Goal: Task Accomplishment & Management: Complete application form

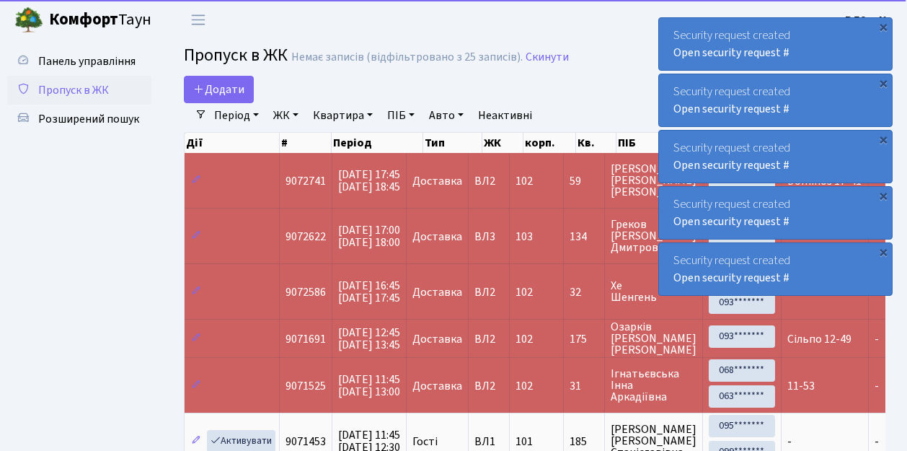
select select "25"
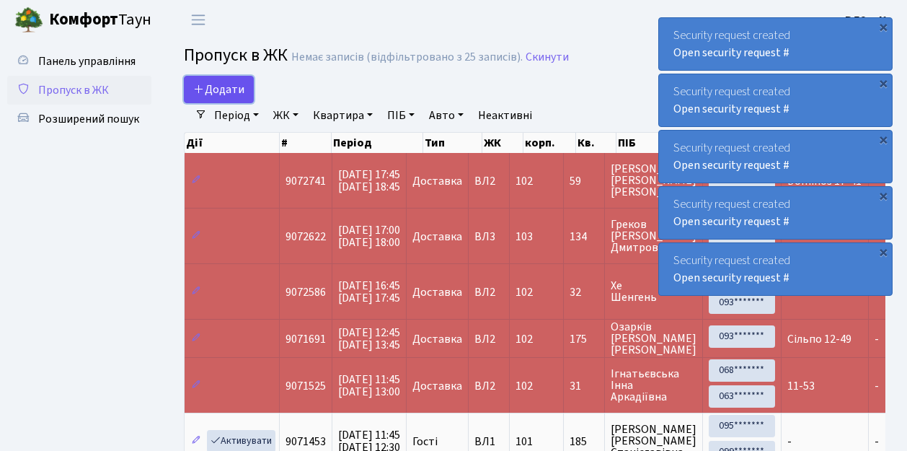
click at [245, 98] on link "Додати" at bounding box center [219, 89] width 70 height 27
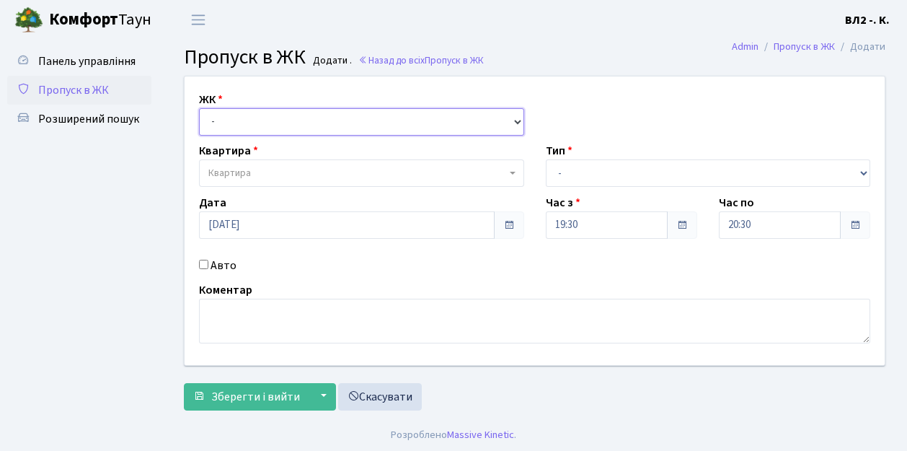
click at [510, 120] on select "- ВЛ1, Ужгородський пров., 4/1 ВЛ2, пр.Голосіївський, 76 ВЛ3, пр.Голосіївський,…" at bounding box center [361, 121] width 325 height 27
select select "317"
click at [199, 108] on select "- [STREET_ADDRESS][PERSON_NAME]" at bounding box center [361, 121] width 325 height 27
select select
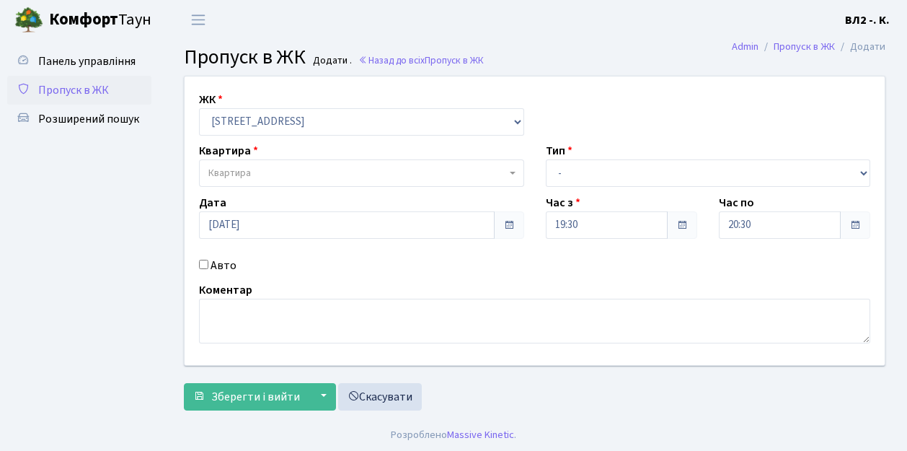
click at [511, 173] on b at bounding box center [513, 173] width 6 height 3
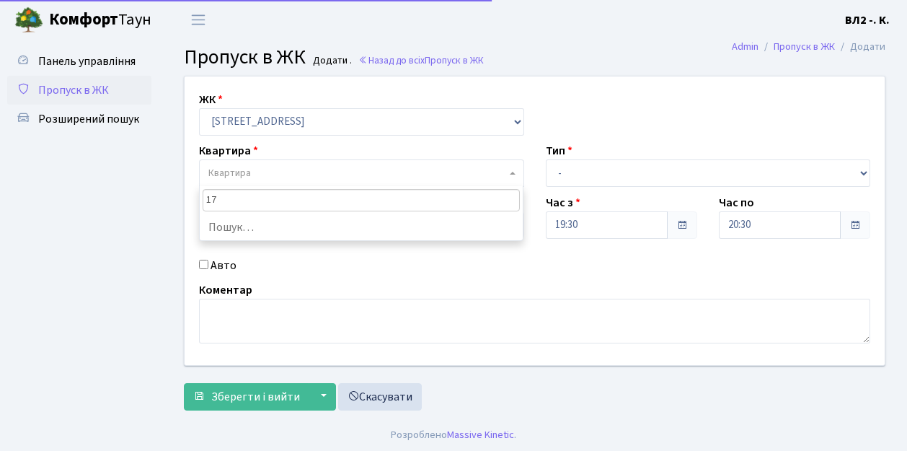
type input "171"
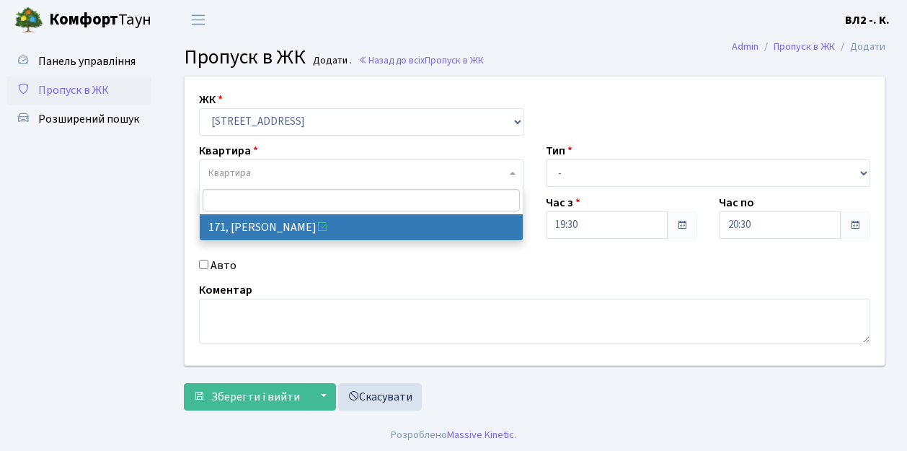
select select "38449"
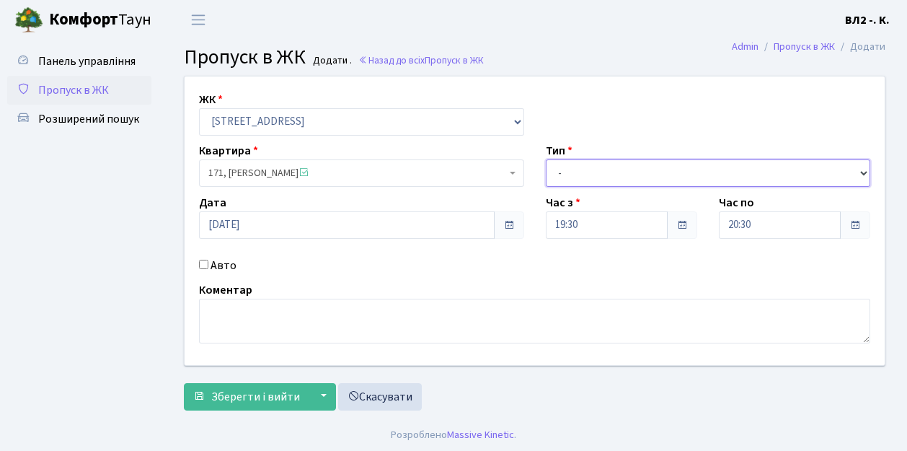
drag, startPoint x: 864, startPoint y: 173, endPoint x: 853, endPoint y: 169, distance: 11.6
click at [864, 173] on select "- Доставка Таксі Гості Сервіс" at bounding box center [708, 172] width 325 height 27
select select "1"
click at [546, 159] on select "- Доставка Таксі Гості Сервіс" at bounding box center [708, 172] width 325 height 27
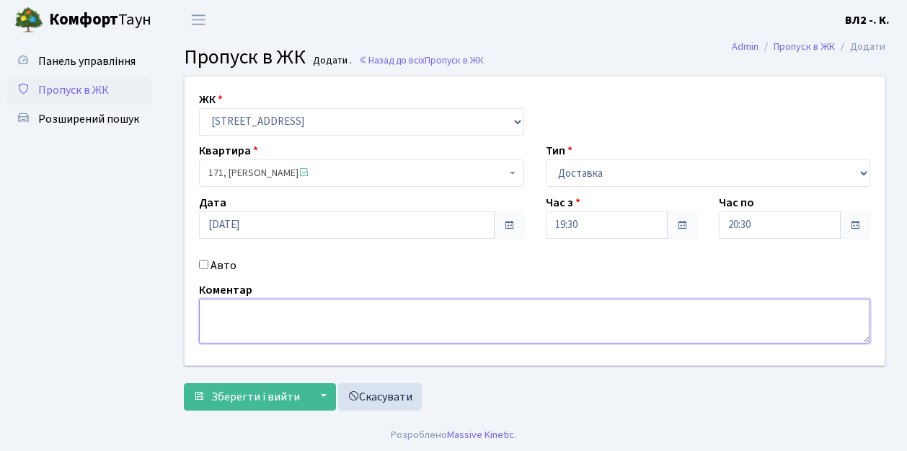
click at [211, 314] on textarea at bounding box center [534, 320] width 671 height 45
type textarea "19-28"
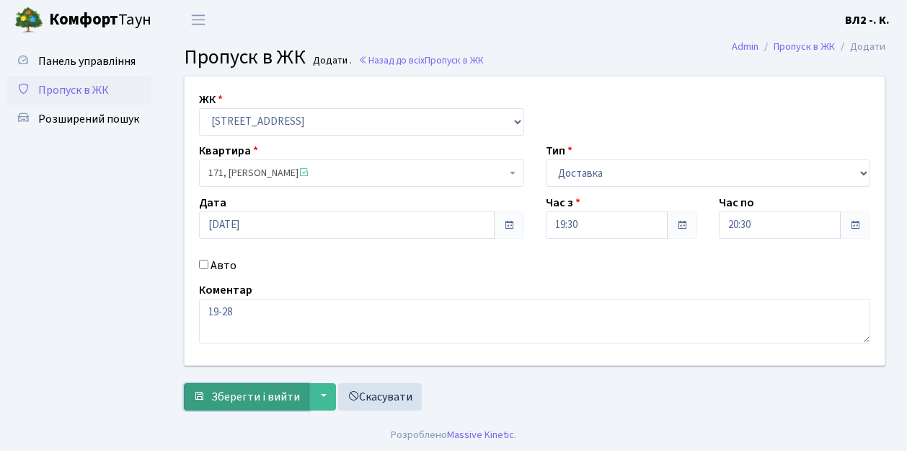
click at [219, 402] on span "Зберегти і вийти" at bounding box center [255, 397] width 89 height 16
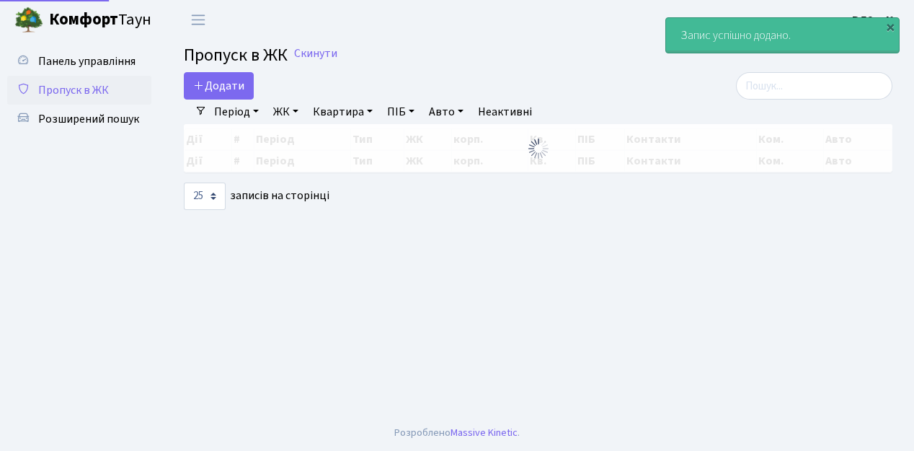
select select "25"
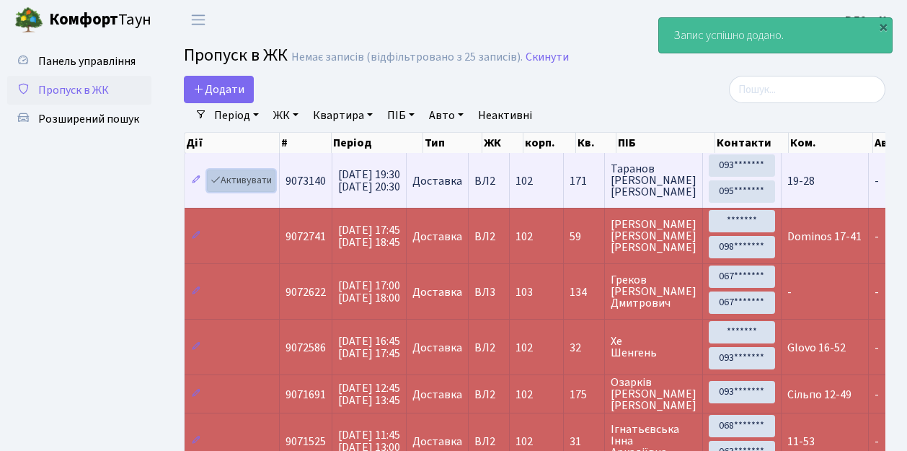
click at [270, 186] on link "Активувати" at bounding box center [241, 180] width 68 height 22
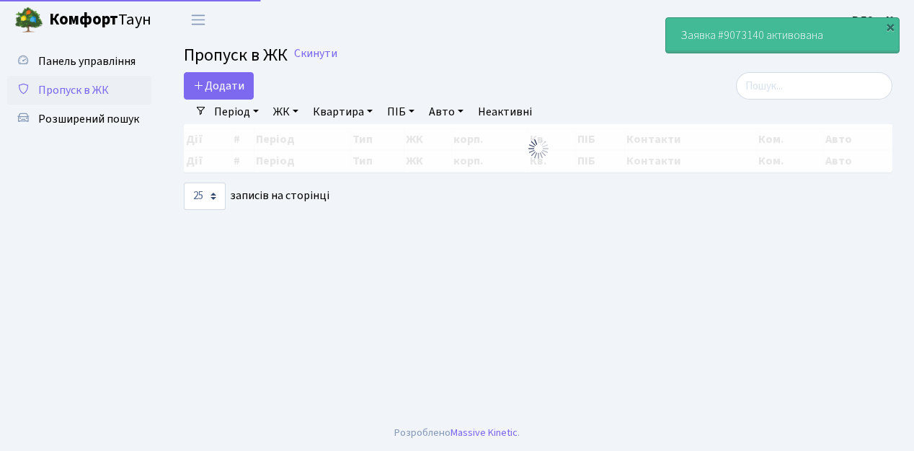
select select "25"
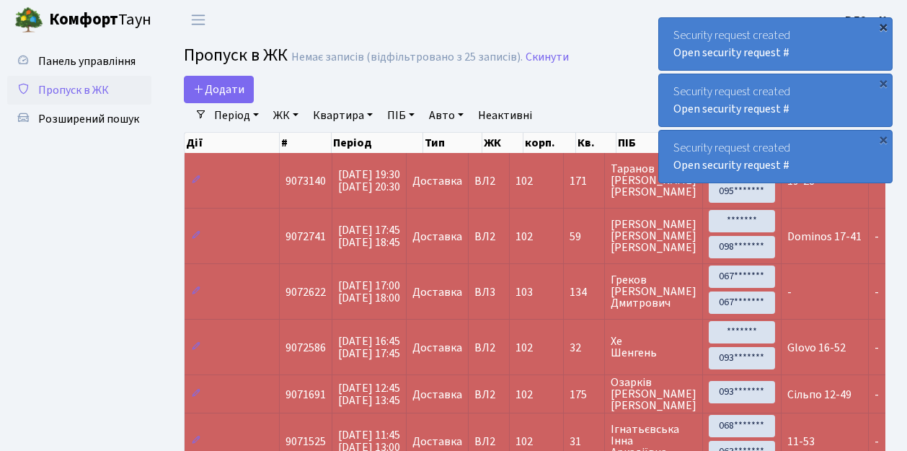
click at [882, 26] on div "×" at bounding box center [883, 26] width 14 height 14
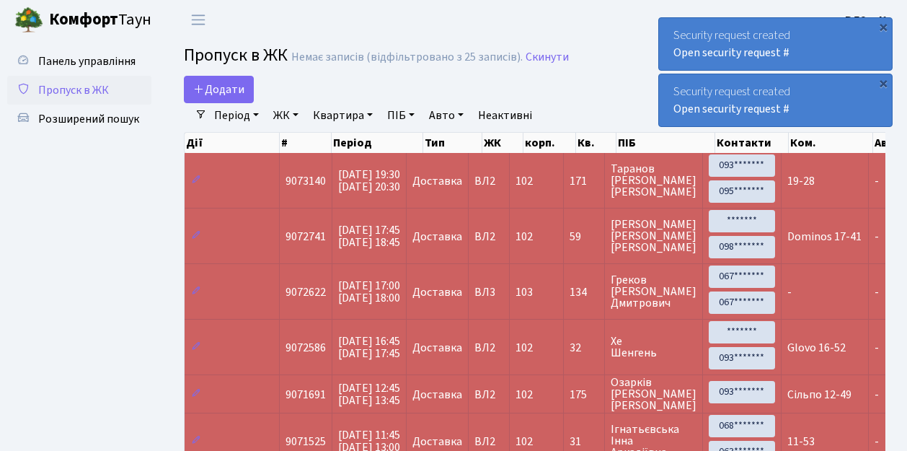
click at [882, 26] on div "×" at bounding box center [883, 26] width 14 height 14
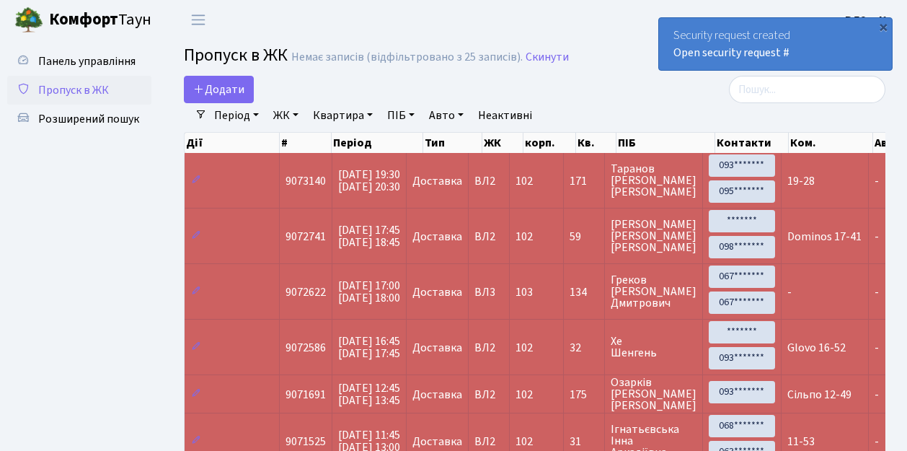
click at [882, 26] on div "×" at bounding box center [883, 26] width 14 height 14
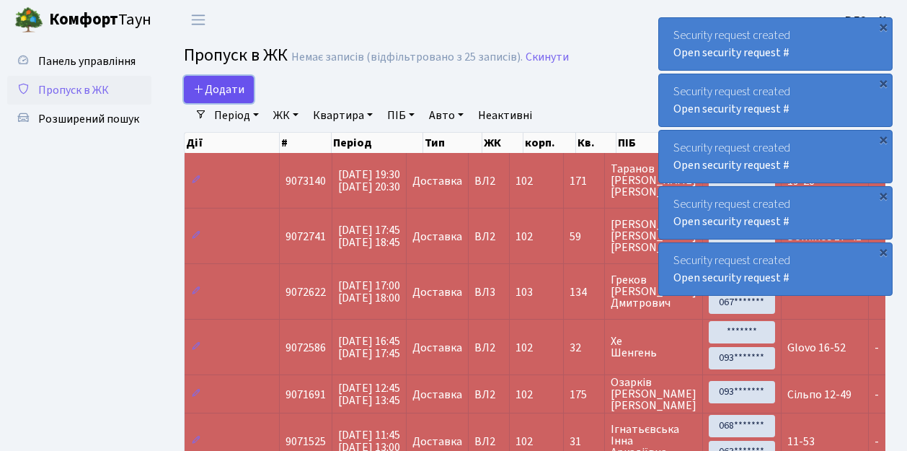
click at [247, 99] on link "Додати" at bounding box center [219, 89] width 70 height 27
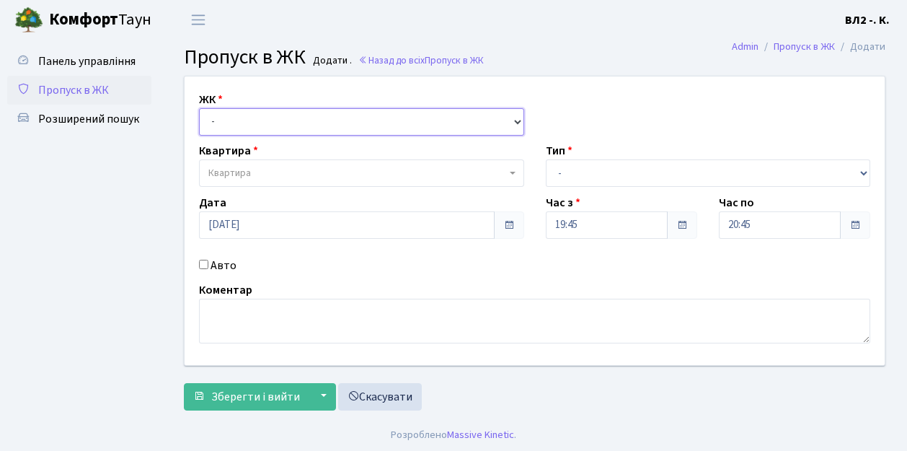
click at [516, 120] on select "- [STREET_ADDRESS][PERSON_NAME]" at bounding box center [361, 121] width 325 height 27
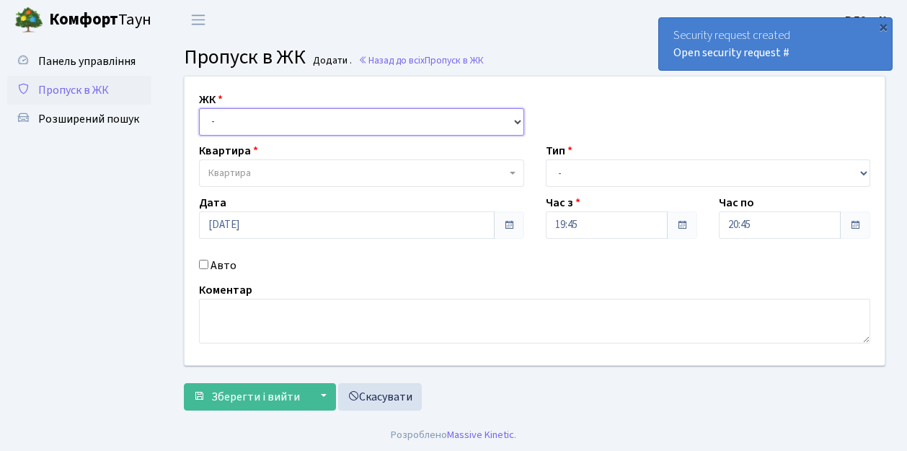
select select "317"
click at [199, 108] on select "- [STREET_ADDRESS][PERSON_NAME]" at bounding box center [361, 121] width 325 height 27
select select
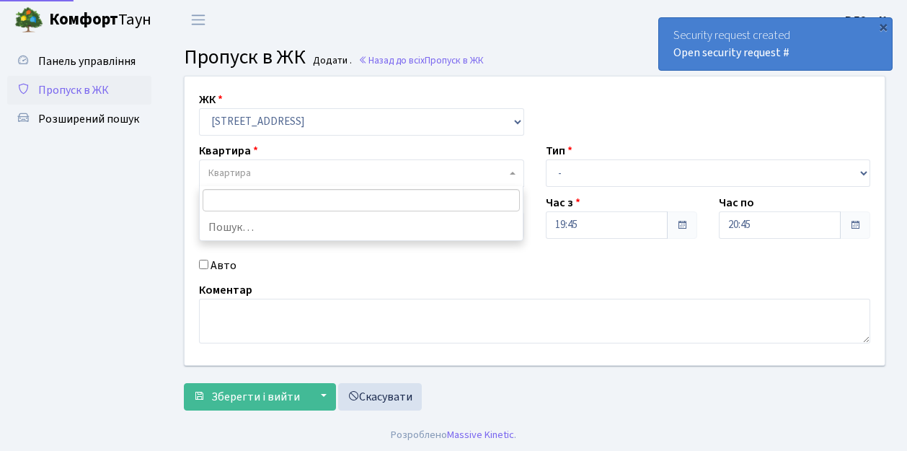
click at [507, 171] on span "Квартира" at bounding box center [361, 172] width 325 height 27
type input "5"
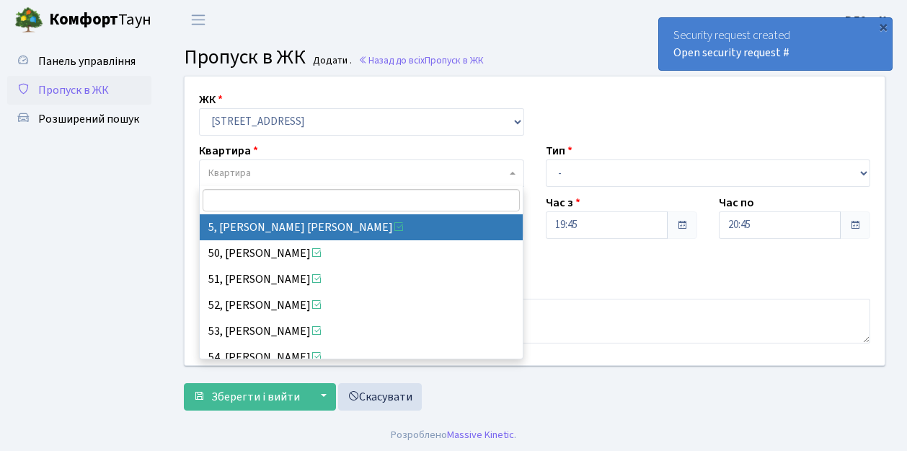
select select "37954"
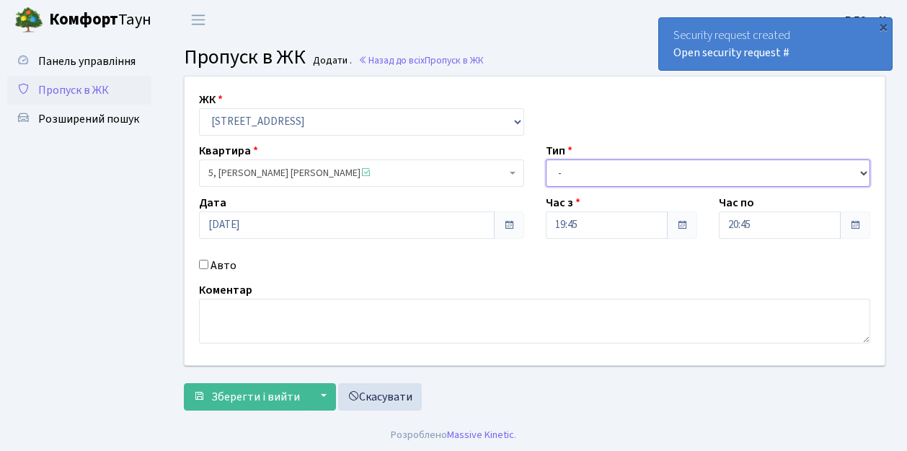
drag, startPoint x: 863, startPoint y: 170, endPoint x: 800, endPoint y: 169, distance: 62.7
click at [863, 170] on select "- Доставка Таксі Гості Сервіс" at bounding box center [708, 172] width 325 height 27
select select "1"
click at [546, 159] on select "- Доставка Таксі Гості Сервіс" at bounding box center [708, 172] width 325 height 27
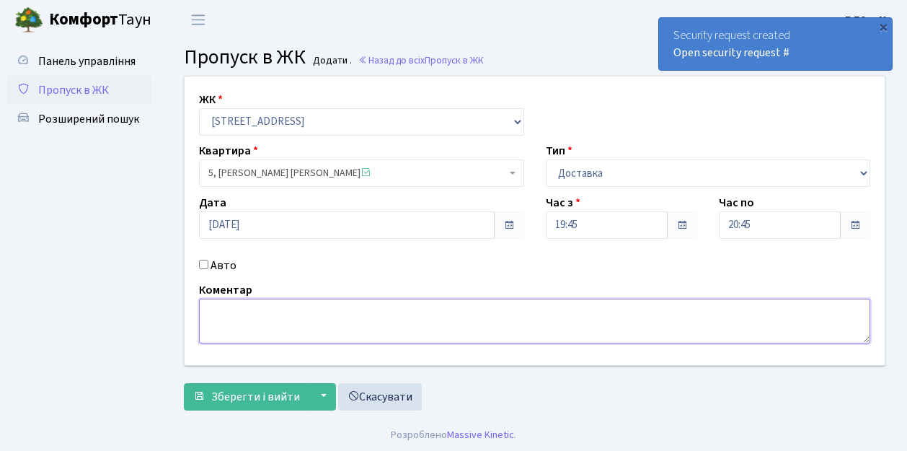
click at [206, 309] on textarea at bounding box center [534, 320] width 671 height 45
type textarea "Glovo 19-43"
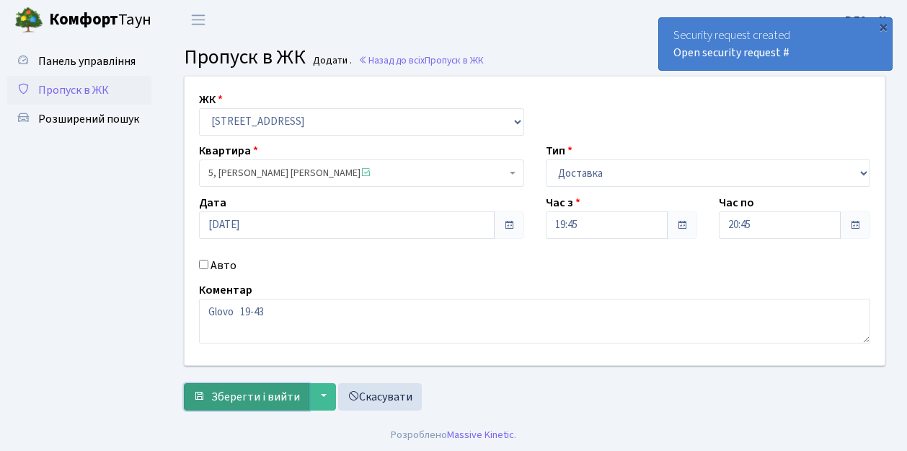
click at [233, 399] on span "Зберегти і вийти" at bounding box center [255, 397] width 89 height 16
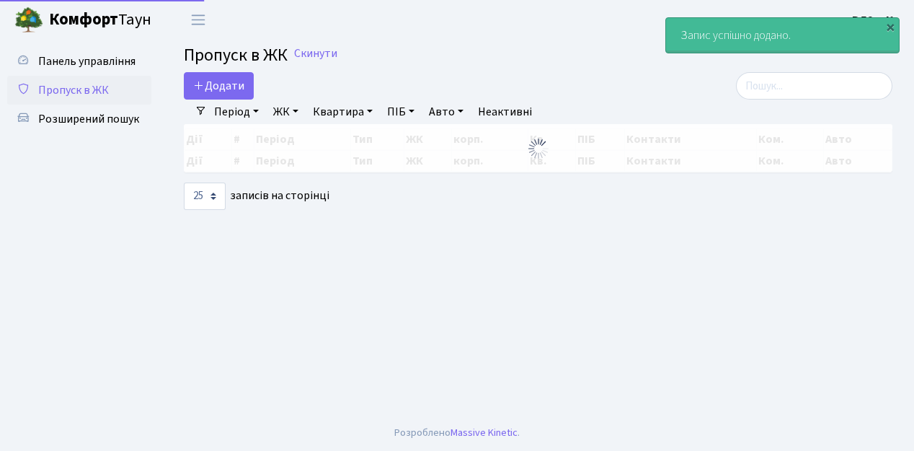
select select "25"
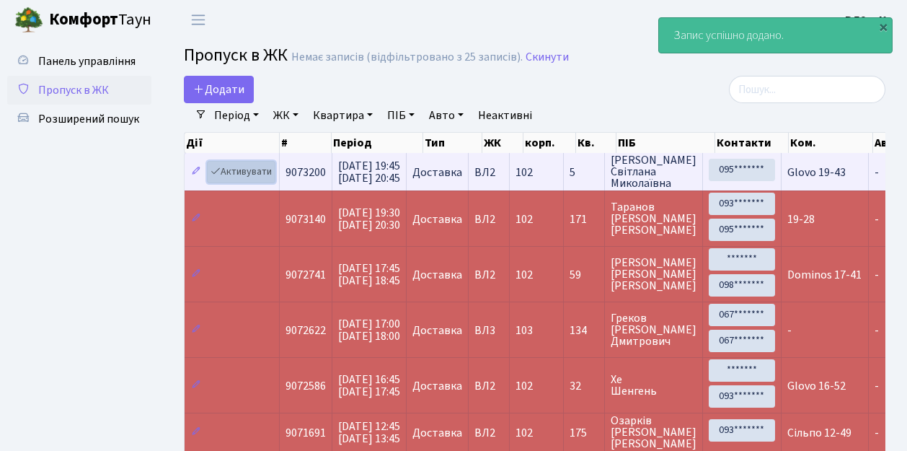
click at [267, 178] on link "Активувати" at bounding box center [241, 172] width 68 height 22
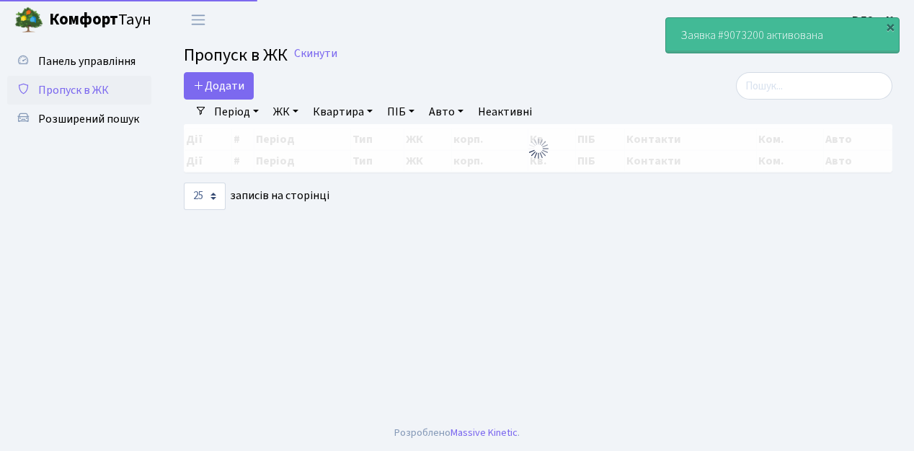
select select "25"
